Goal: Navigation & Orientation: Find specific page/section

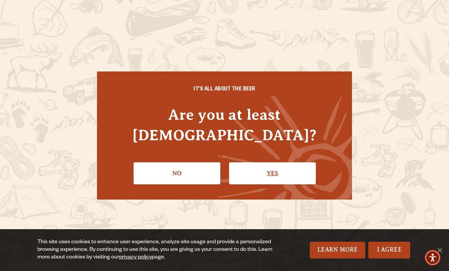
click at [269, 162] on link "Yes" at bounding box center [272, 173] width 87 height 22
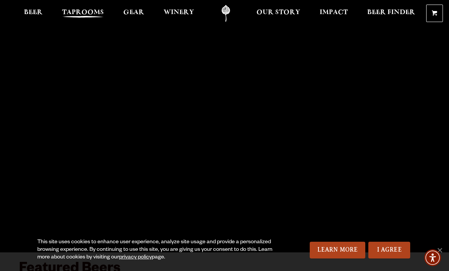
click at [74, 13] on span "Taprooms" at bounding box center [83, 13] width 42 height 6
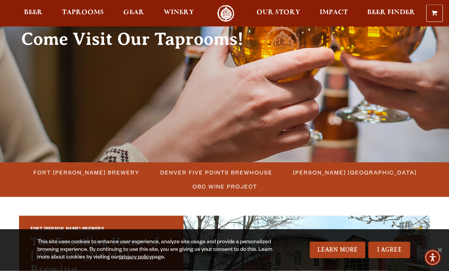
scroll to position [90, 0]
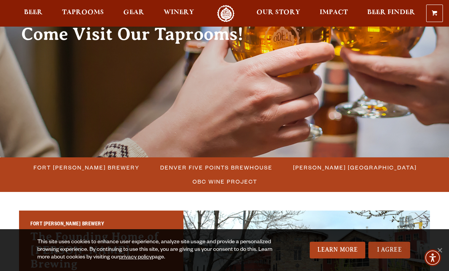
click at [399, 258] on link "I Agree" at bounding box center [389, 250] width 42 height 17
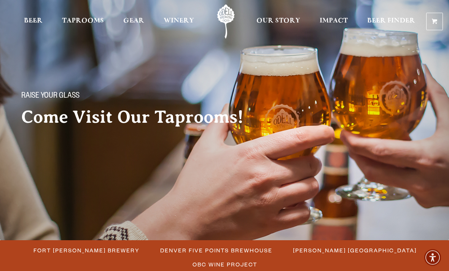
scroll to position [0, 0]
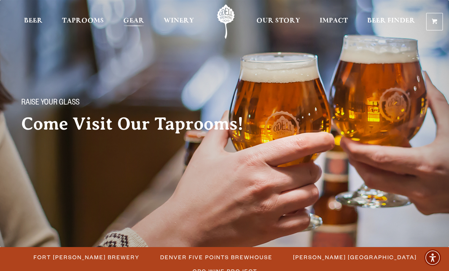
click at [133, 22] on span "Gear" at bounding box center [133, 21] width 21 height 6
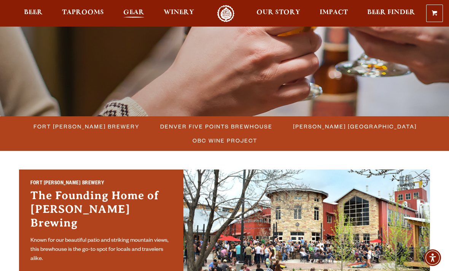
scroll to position [131, 0]
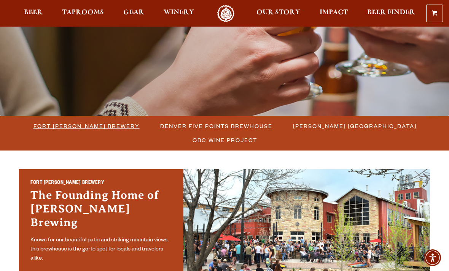
click at [66, 131] on span "Fort [PERSON_NAME] Brewery" at bounding box center [86, 125] width 106 height 11
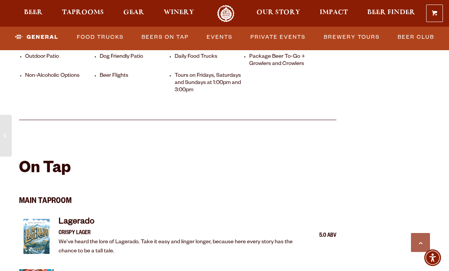
scroll to position [562, 0]
